Goal: Find specific page/section: Find specific page/section

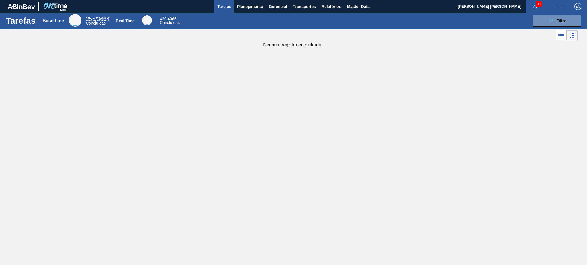
click at [222, 7] on span "Tarefas" at bounding box center [224, 6] width 14 height 7
click at [239, 4] on span "Planejamento" at bounding box center [250, 6] width 26 height 7
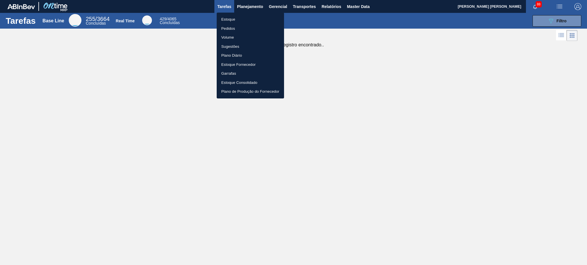
click at [233, 19] on li "Estoque" at bounding box center [250, 19] width 67 height 9
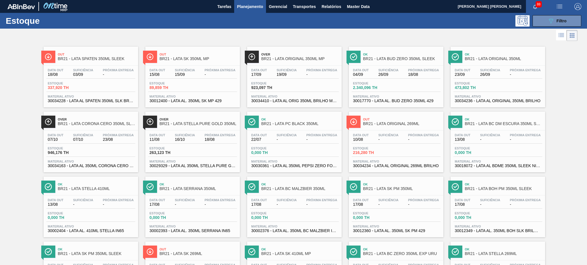
click at [89, 70] on span "Suficiência" at bounding box center [83, 69] width 20 height 3
